Goal: Information Seeking & Learning: Learn about a topic

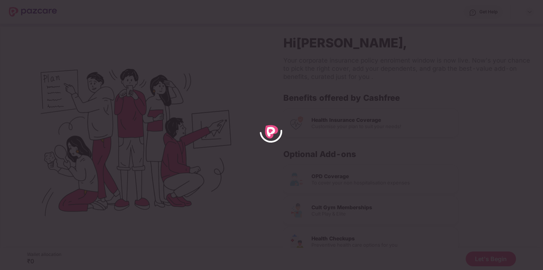
click at [266, 92] on div at bounding box center [271, 135] width 543 height 270
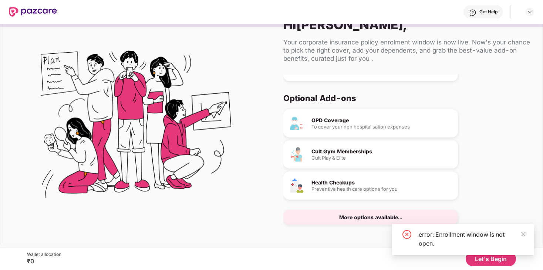
scroll to position [18, 0]
click at [336, 216] on div "More options available..." at bounding box center [370, 216] width 175 height 15
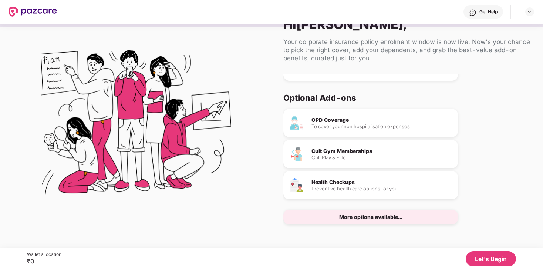
click at [495, 256] on button "Let's Begin" at bounding box center [491, 258] width 50 height 15
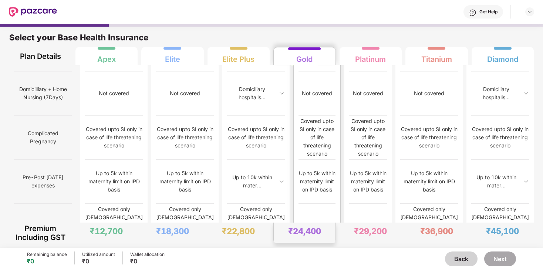
scroll to position [0, 0]
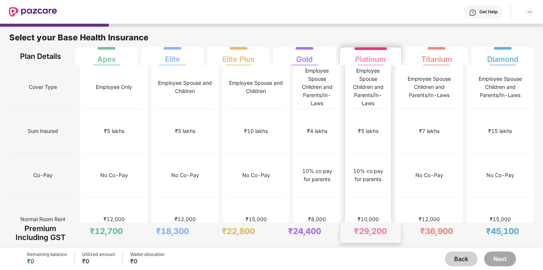
click at [369, 87] on div "Employee Spouse Children and Parents/In-Laws" at bounding box center [368, 87] width 37 height 41
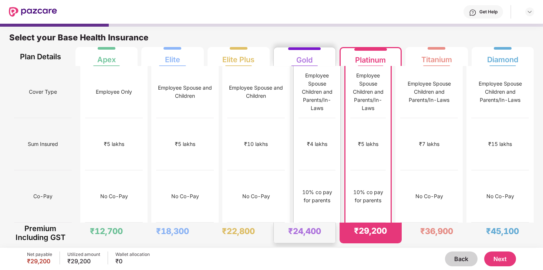
click at [322, 173] on div "10% co pay for parents" at bounding box center [317, 196] width 37 height 52
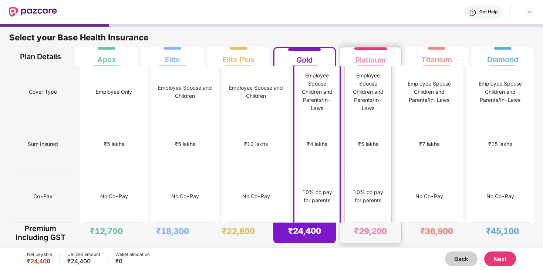
click at [356, 170] on div "10% co pay for parents" at bounding box center [368, 196] width 37 height 52
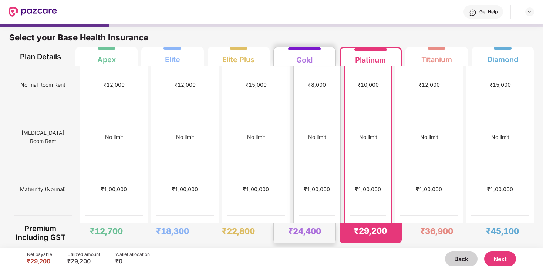
scroll to position [156, 0]
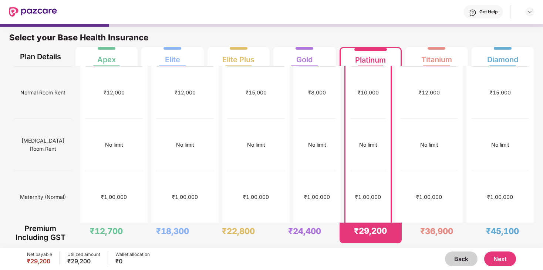
drag, startPoint x: 360, startPoint y: 142, endPoint x: 388, endPoint y: 142, distance: 27.4
click at [386, 223] on div "₹1,00,000" at bounding box center [368, 249] width 36 height 52
click at [359, 223] on div "₹1,00,000" at bounding box center [368, 249] width 36 height 52
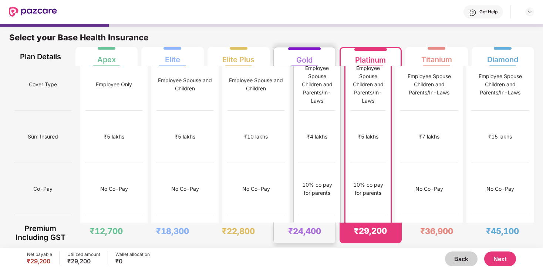
scroll to position [0, 0]
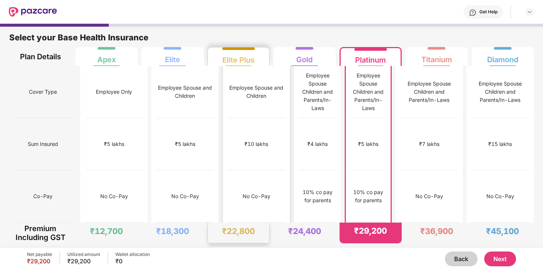
click at [230, 118] on div "₹10 lakhs" at bounding box center [257, 144] width 58 height 52
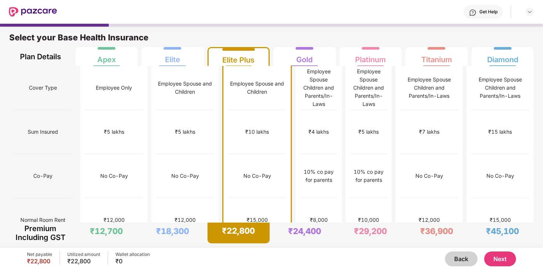
click at [245, 128] on div "₹10 lakhs" at bounding box center [257, 132] width 24 height 8
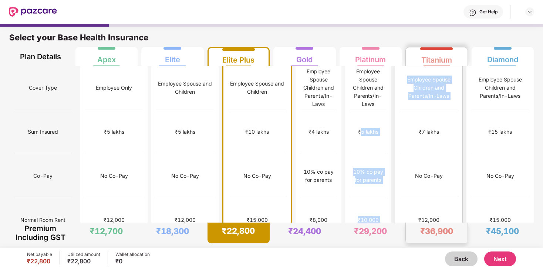
drag, startPoint x: 361, startPoint y: 118, endPoint x: 405, endPoint y: 119, distance: 43.3
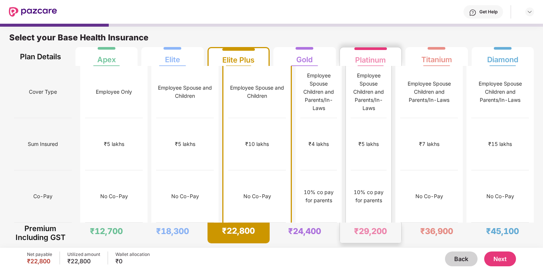
click at [385, 91] on div "Employee Spouse Children and Parents/In-Laws" at bounding box center [369, 91] width 36 height 41
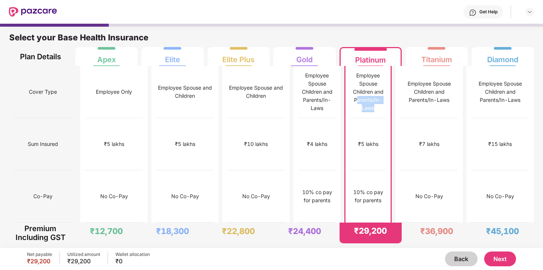
drag, startPoint x: 351, startPoint y: 92, endPoint x: 394, endPoint y: 91, distance: 42.9
click at [386, 91] on div "Employee Spouse Children and Parents/In-Laws" at bounding box center [368, 91] width 36 height 41
click at [380, 91] on div "Employee Spouse Children and Parents/In-Laws" at bounding box center [368, 91] width 36 height 41
drag, startPoint x: 359, startPoint y: 118, endPoint x: 395, endPoint y: 117, distance: 35.9
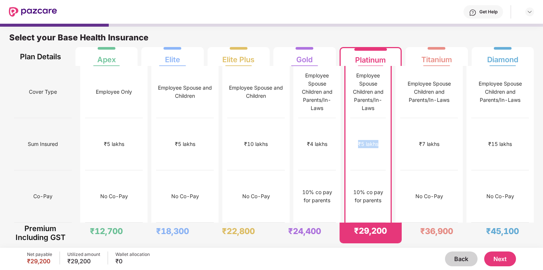
scroll to position [11, 0]
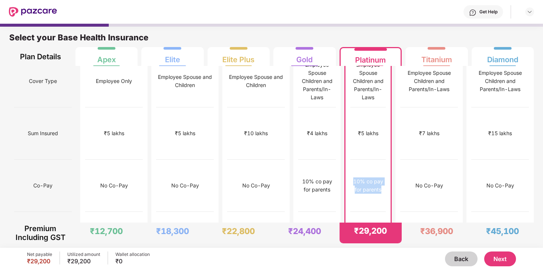
drag, startPoint x: 349, startPoint y: 139, endPoint x: 399, endPoint y: 158, distance: 53.3
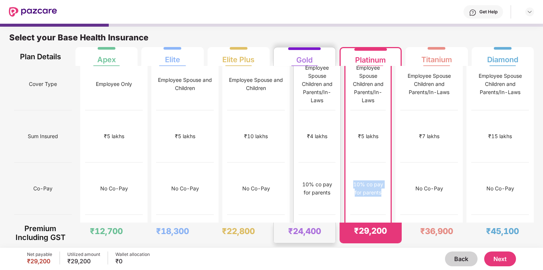
scroll to position [0, 0]
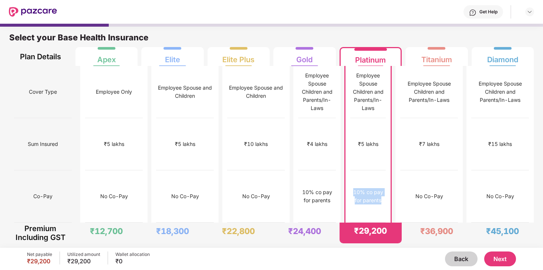
click at [372, 170] on div "10% co pay for parents" at bounding box center [368, 196] width 36 height 52
drag, startPoint x: 347, startPoint y: 121, endPoint x: 382, endPoint y: 121, distance: 34.8
click at [382, 121] on div "₹5 lakhs" at bounding box center [368, 144] width 36 height 52
drag, startPoint x: 222, startPoint y: 156, endPoint x: 255, endPoint y: 159, distance: 32.7
click at [255, 170] on div "No Co-Pay" at bounding box center [257, 196] width 58 height 52
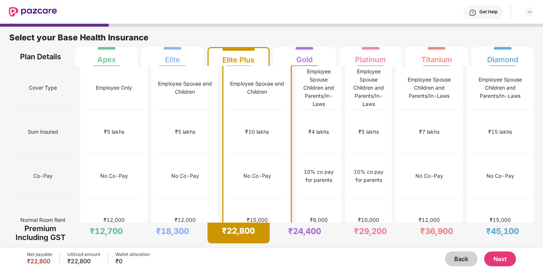
click at [228, 80] on div "Employee Spouse and Children" at bounding box center [257, 88] width 58 height 16
drag, startPoint x: 227, startPoint y: 80, endPoint x: 244, endPoint y: 91, distance: 20.1
click at [245, 91] on div "Employee Spouse and Children" at bounding box center [257, 88] width 58 height 16
drag, startPoint x: 227, startPoint y: 120, endPoint x: 253, endPoint y: 121, distance: 25.9
click at [253, 121] on div "₹10 lakhs" at bounding box center [257, 132] width 58 height 44
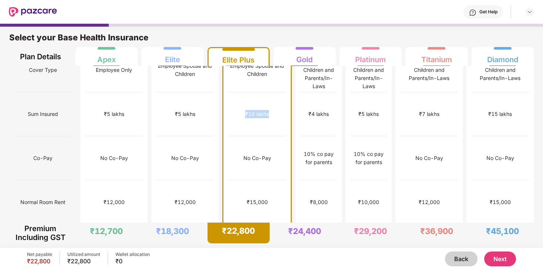
scroll to position [19, 0]
drag, startPoint x: 225, startPoint y: 137, endPoint x: 250, endPoint y: 137, distance: 24.8
click at [250, 153] on div "No Co-Pay" at bounding box center [257, 157] width 28 height 8
drag, startPoint x: 227, startPoint y: 169, endPoint x: 253, endPoint y: 170, distance: 25.9
click at [254, 179] on div "₹15,000" at bounding box center [257, 201] width 58 height 44
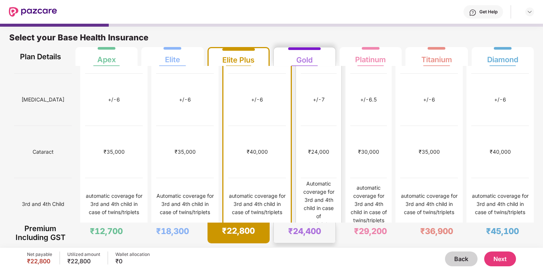
scroll to position [411, 0]
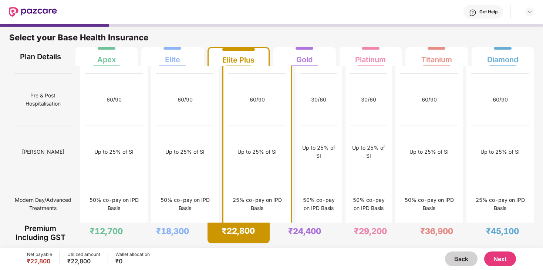
scroll to position [825, 0]
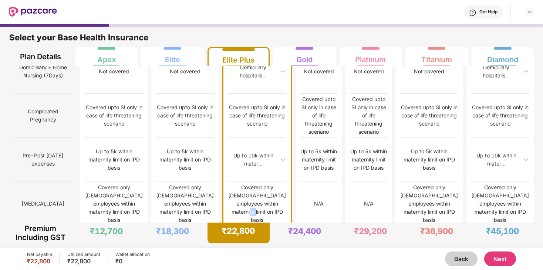
scroll to position [545, 0]
click at [233, 99] on div "Employee Spouse and Children ₹10 lakhs No Co-Pay ₹15,000 No limit ₹1,00,000 ₹1,…" at bounding box center [257, 71] width 70 height 1101
click at [246, 182] on div "Covered only [DEMOGRAPHIC_DATA] employees within maternity limit on IPD basis" at bounding box center [257, 202] width 58 height 41
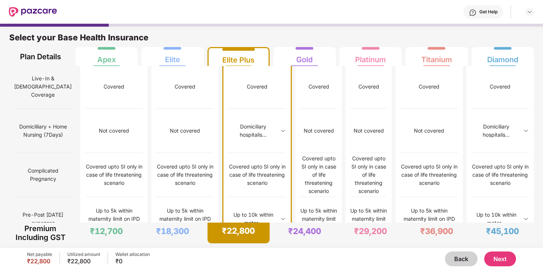
scroll to position [482, 0]
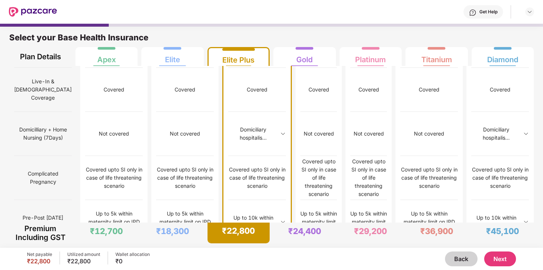
click at [280, 219] on img at bounding box center [283, 222] width 6 height 6
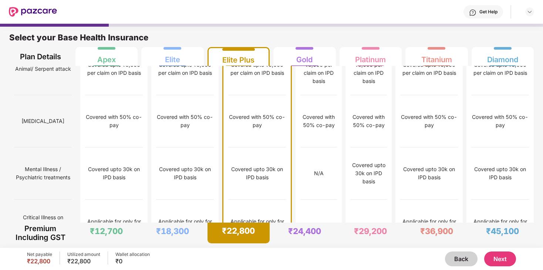
scroll to position [1070, 0]
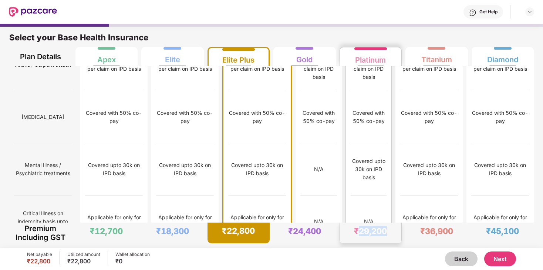
drag, startPoint x: 357, startPoint y: 233, endPoint x: 396, endPoint y: 233, distance: 38.8
click at [396, 233] on div "₹29,200" at bounding box center [371, 232] width 62 height 20
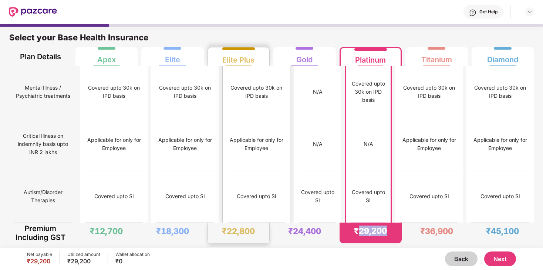
scroll to position [4, 0]
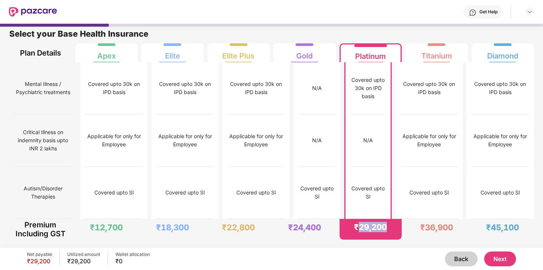
click at [505, 259] on button "Next" at bounding box center [500, 258] width 32 height 15
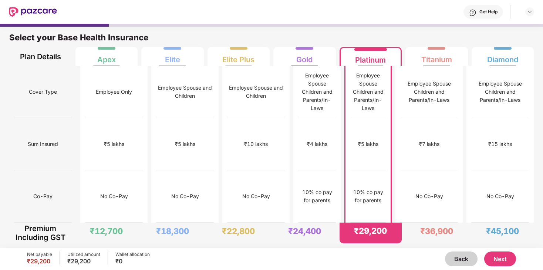
click at [506, 254] on button "Next" at bounding box center [500, 258] width 32 height 15
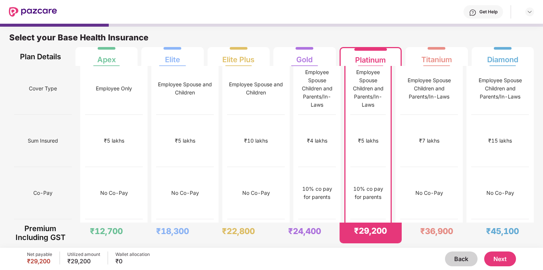
scroll to position [0, 0]
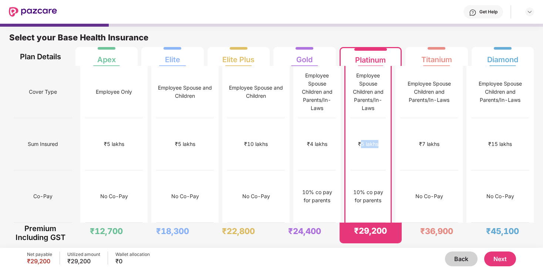
drag, startPoint x: 362, startPoint y: 119, endPoint x: 387, endPoint y: 118, distance: 24.8
click at [386, 118] on div "₹5 lakhs" at bounding box center [368, 144] width 36 height 52
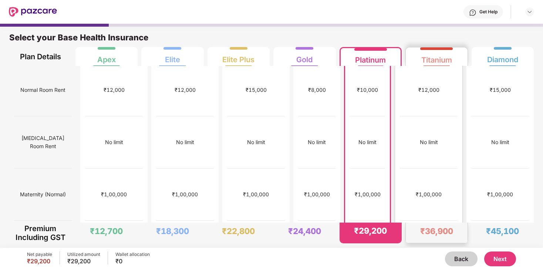
scroll to position [190, 0]
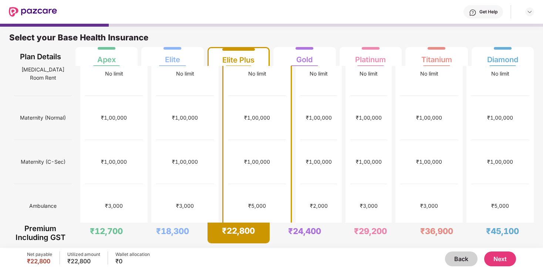
click at [503, 261] on button "Next" at bounding box center [500, 258] width 32 height 15
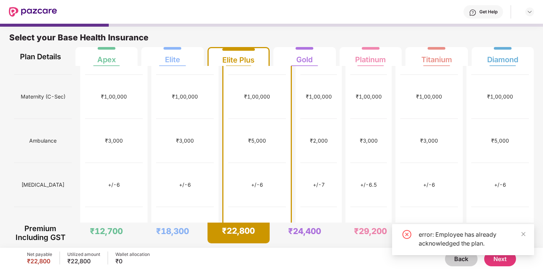
scroll to position [331, 0]
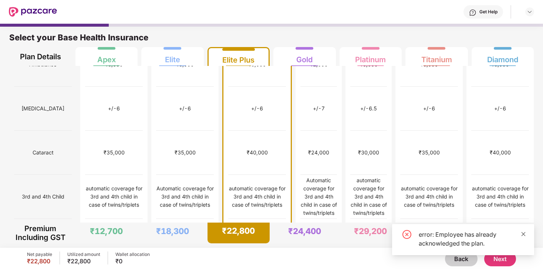
click at [522, 232] on icon "close" at bounding box center [523, 233] width 5 height 5
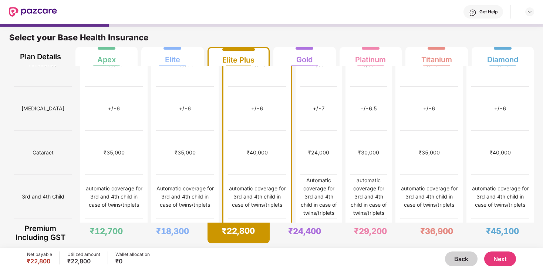
click at [506, 259] on button "Next" at bounding box center [500, 258] width 32 height 15
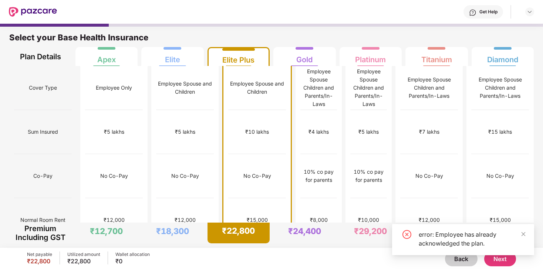
click at [33, 9] on img at bounding box center [33, 12] width 48 height 10
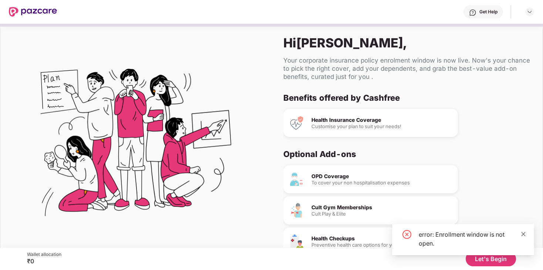
click at [524, 234] on icon "close" at bounding box center [523, 233] width 5 height 5
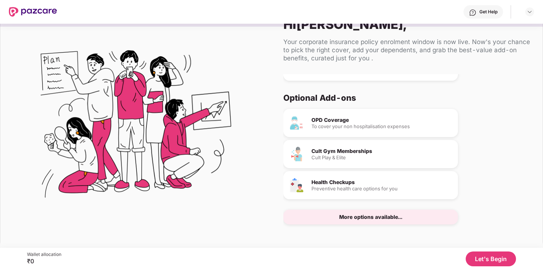
scroll to position [37, 0]
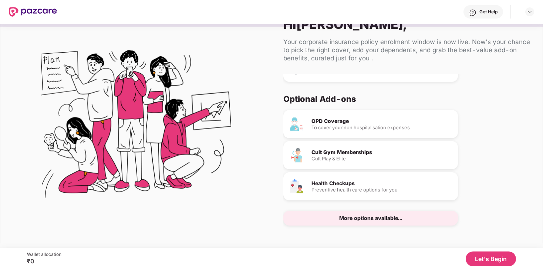
click at [378, 224] on div "More options available..." at bounding box center [370, 217] width 175 height 15
click at [378, 217] on div "More options available..." at bounding box center [370, 217] width 63 height 5
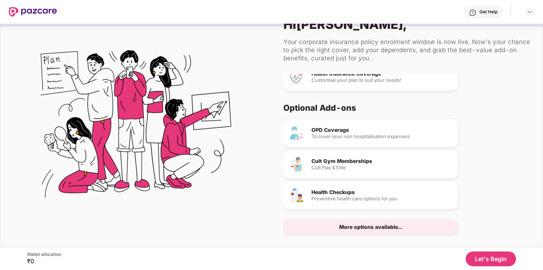
scroll to position [26, 0]
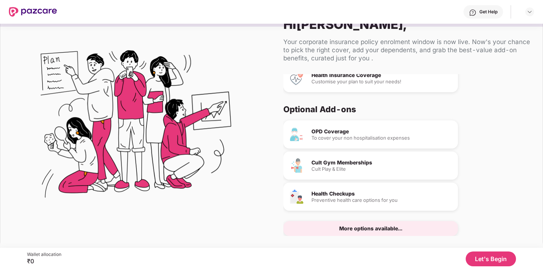
click at [362, 226] on div "More options available..." at bounding box center [370, 228] width 63 height 5
click at [489, 254] on button "Let's Begin" at bounding box center [491, 258] width 50 height 15
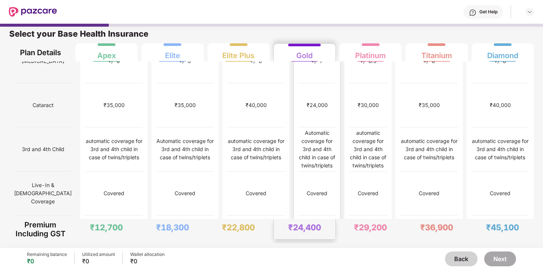
scroll to position [4, 0]
click at [249, 171] on div "Covered" at bounding box center [257, 193] width 58 height 44
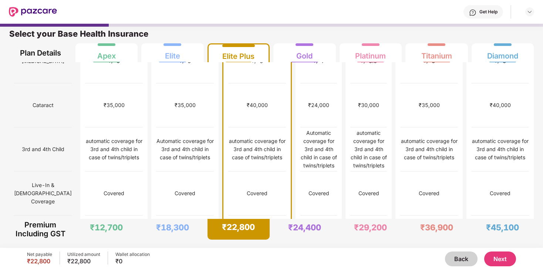
click at [511, 262] on button "Next" at bounding box center [500, 258] width 32 height 15
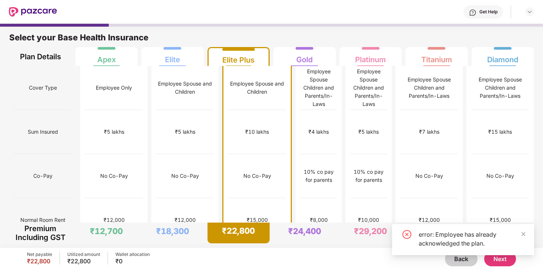
click at [466, 262] on button "Back" at bounding box center [461, 258] width 33 height 15
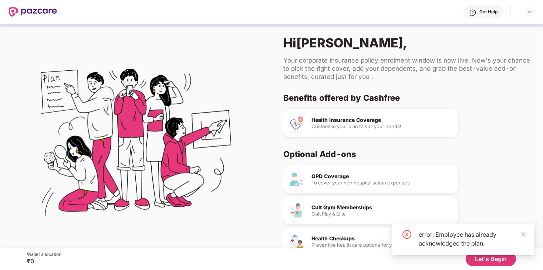
scroll to position [38, 0]
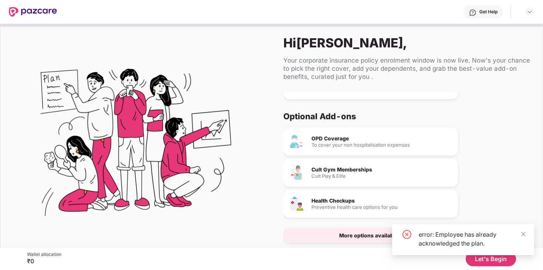
click at [341, 158] on div "Cult Gym Memberships Cult Play & Elite" at bounding box center [370, 172] width 175 height 28
click at [335, 178] on div "Cult Gym Memberships Cult Play & Elite" at bounding box center [370, 172] width 175 height 28
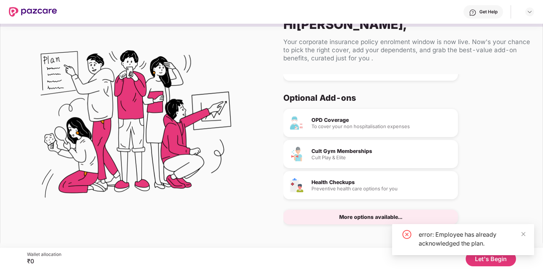
click at [346, 217] on div "More options available..." at bounding box center [370, 216] width 63 height 5
click at [358, 215] on div "More options available..." at bounding box center [370, 216] width 63 height 5
click at [318, 115] on div "OPD Coverage To cover your non hospitalisation expenses" at bounding box center [370, 123] width 175 height 28
click at [324, 135] on div "OPD Coverage To cover your non hospitalisation expenses" at bounding box center [370, 123] width 175 height 28
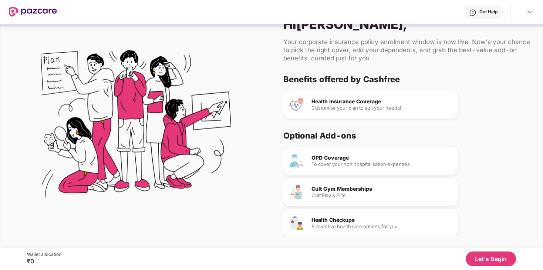
scroll to position [38, 0]
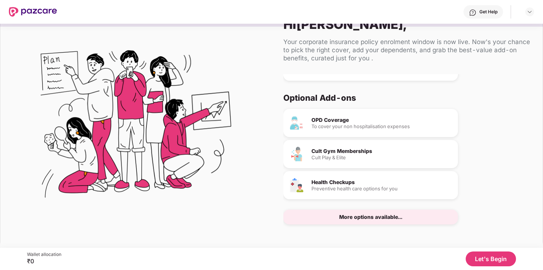
click at [328, 157] on div "Cult Play & Elite" at bounding box center [381, 157] width 141 height 5
click at [334, 192] on div "Health Checkups Preventive health care options for you" at bounding box center [370, 185] width 175 height 28
click at [348, 220] on div "More options available..." at bounding box center [370, 216] width 175 height 15
click at [359, 215] on div "More options available..." at bounding box center [370, 216] width 63 height 5
click at [343, 120] on div "OPD Coverage" at bounding box center [381, 119] width 141 height 5
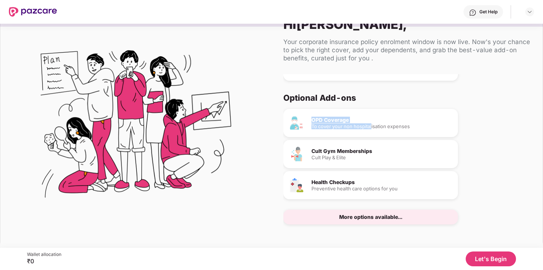
drag, startPoint x: 310, startPoint y: 119, endPoint x: 372, endPoint y: 125, distance: 62.1
click at [372, 125] on div "OPD Coverage To cover your non hospitalisation expenses" at bounding box center [370, 123] width 175 height 28
click at [319, 131] on div "OPD Coverage To cover your non hospitalisation expenses" at bounding box center [370, 123] width 175 height 28
drag, startPoint x: 311, startPoint y: 118, endPoint x: 385, endPoint y: 145, distance: 78.6
click at [385, 145] on div "OPD Coverage To cover your non hospitalisation expenses Cult Gym Memberships Cu…" at bounding box center [404, 166] width 242 height 115
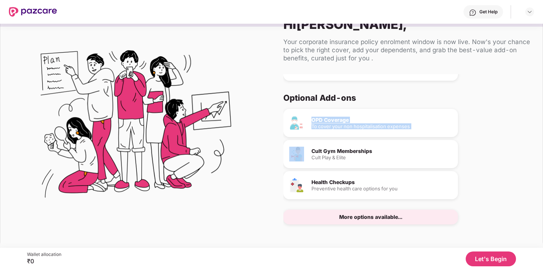
click at [493, 253] on button "Let's Begin" at bounding box center [491, 258] width 50 height 15
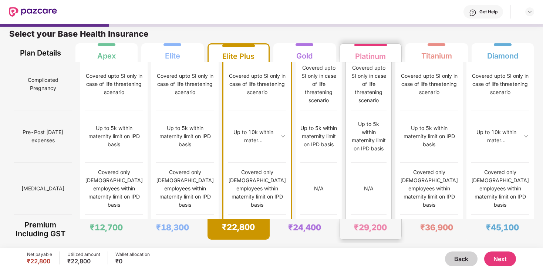
scroll to position [593, 0]
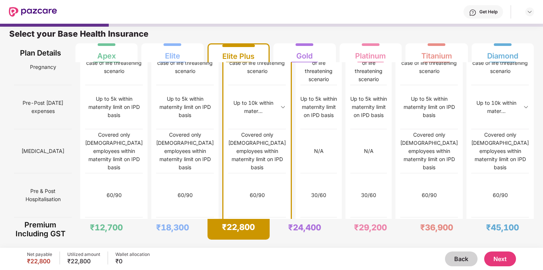
click at [503, 255] on button "Next" at bounding box center [500, 258] width 32 height 15
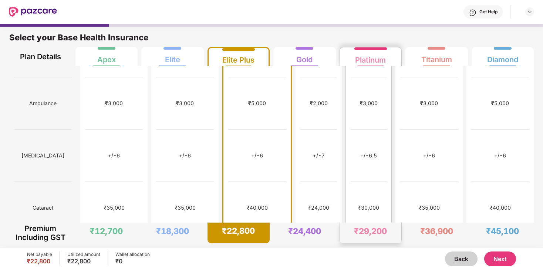
scroll to position [353, 0]
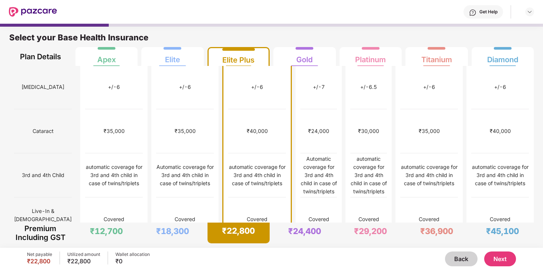
click at [280, 260] on img at bounding box center [283, 263] width 6 height 6
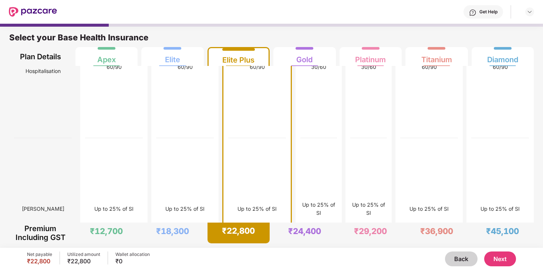
scroll to position [2335, 0]
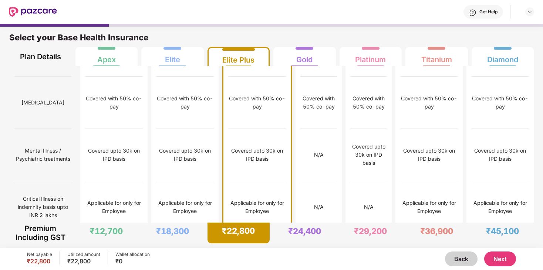
scroll to position [1090, 0]
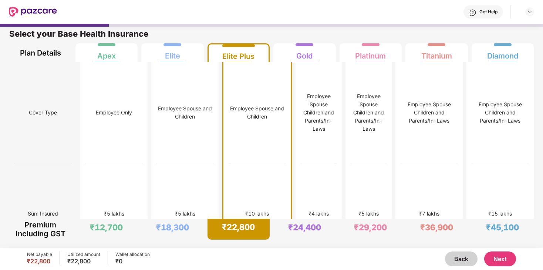
scroll to position [0, 0]
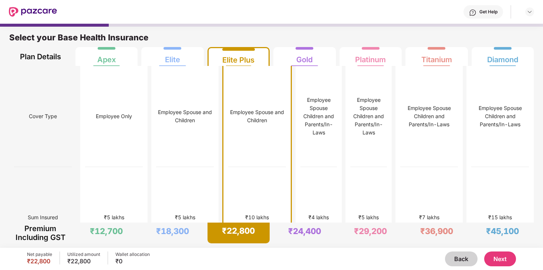
click at [457, 262] on button "Back" at bounding box center [461, 258] width 33 height 15
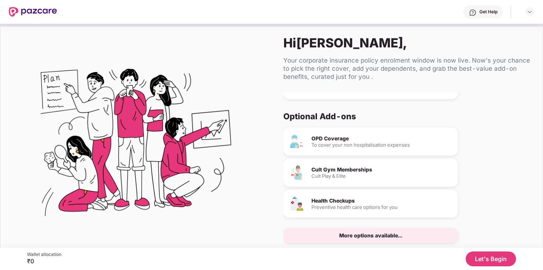
scroll to position [18, 0]
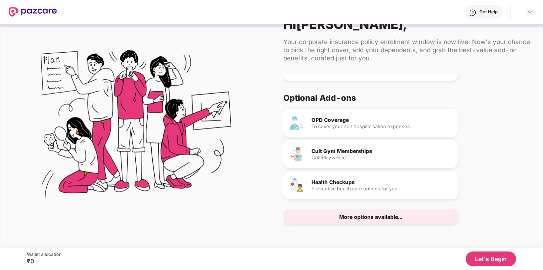
click at [330, 152] on div "Cult Gym Memberships" at bounding box center [381, 150] width 141 height 5
